Goal: Information Seeking & Learning: Learn about a topic

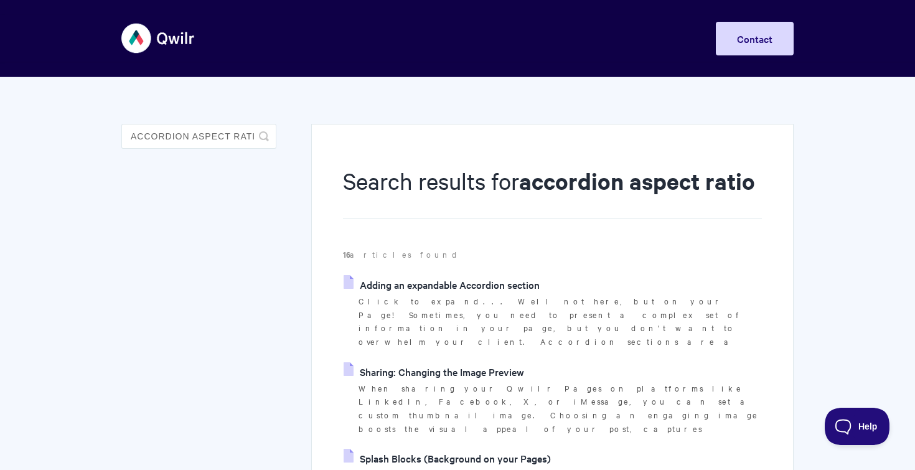
click at [446, 284] on link "Adding an expandable Accordion section" at bounding box center [442, 284] width 196 height 19
click at [175, 151] on aside "accordion aspect ratio Toggle Search" at bounding box center [198, 146] width 155 height 44
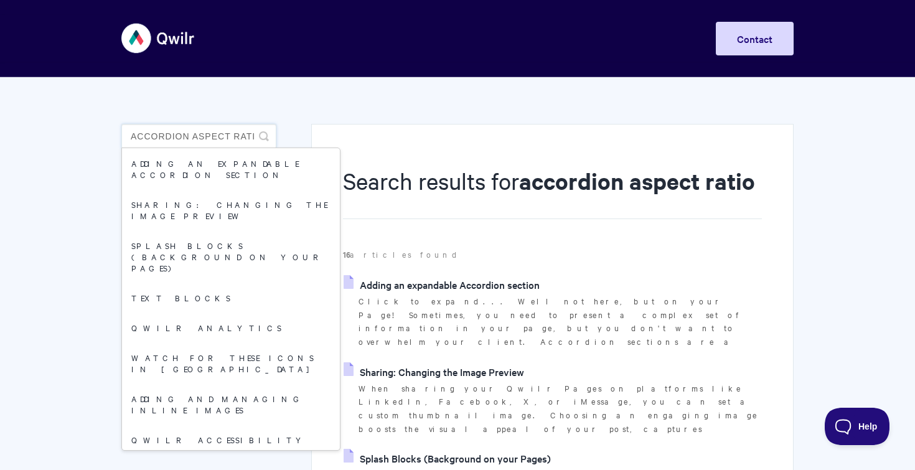
drag, startPoint x: 193, startPoint y: 139, endPoint x: 0, endPoint y: 107, distance: 195.7
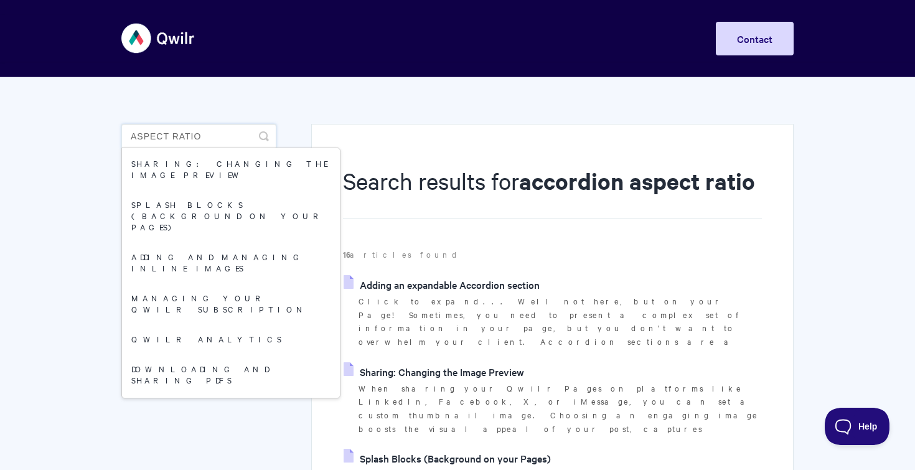
type input "aspect ratio"
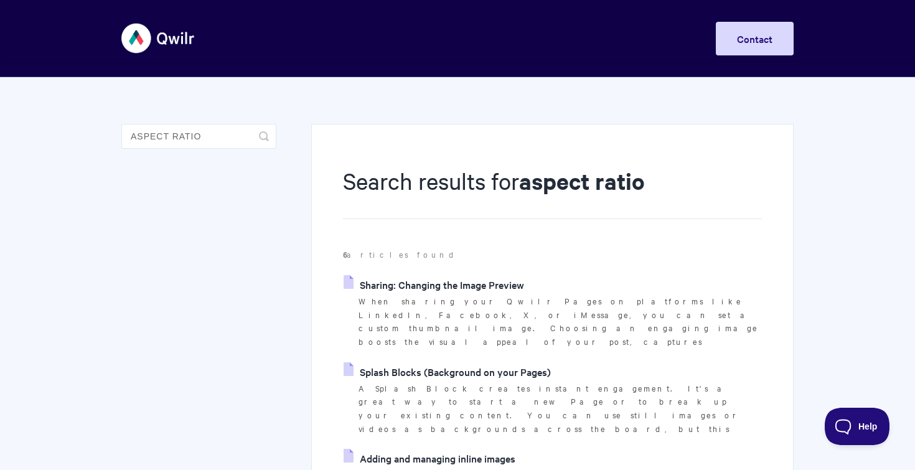
click at [444, 449] on link "Adding and managing inline images" at bounding box center [430, 458] width 172 height 19
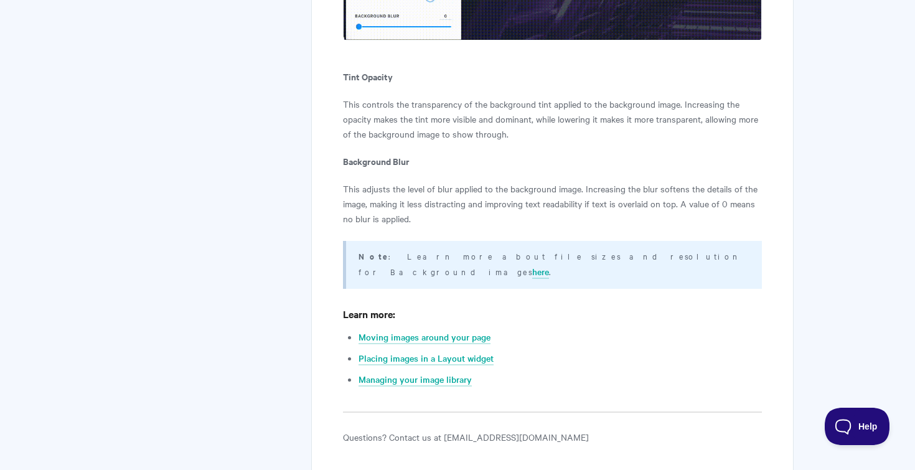
scroll to position [8412, 0]
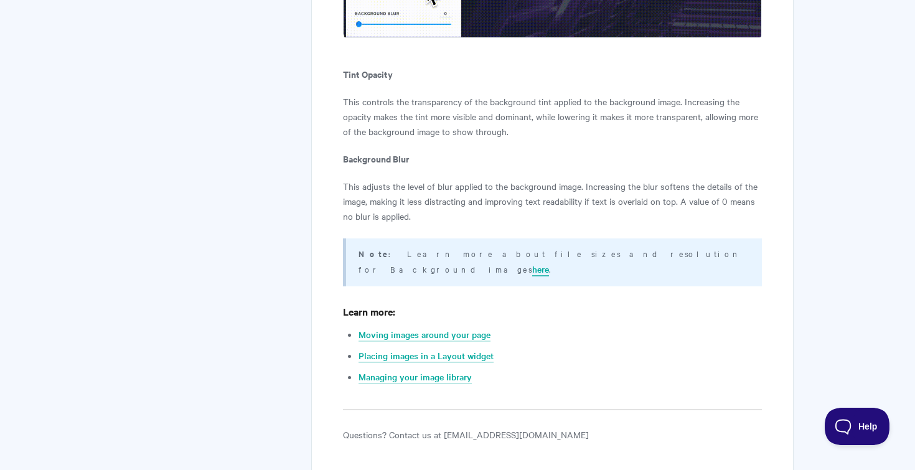
click at [549, 263] on link "here" at bounding box center [540, 270] width 17 height 14
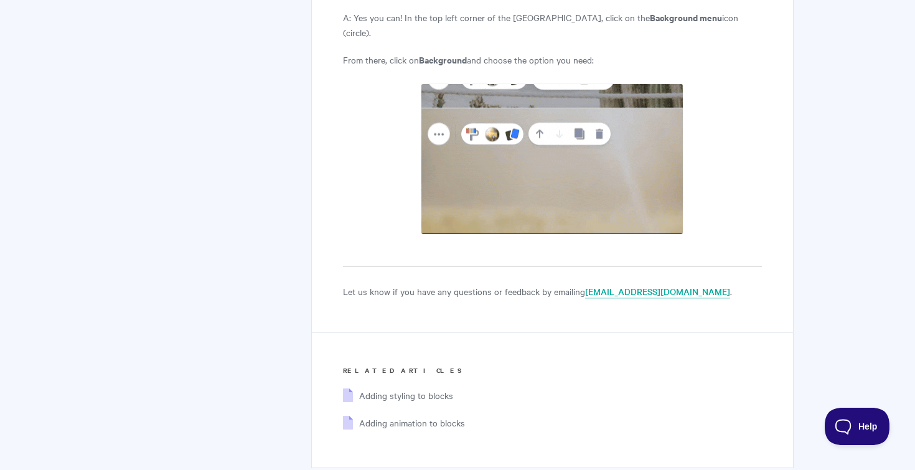
scroll to position [5878, 0]
